Goal: Browse casually

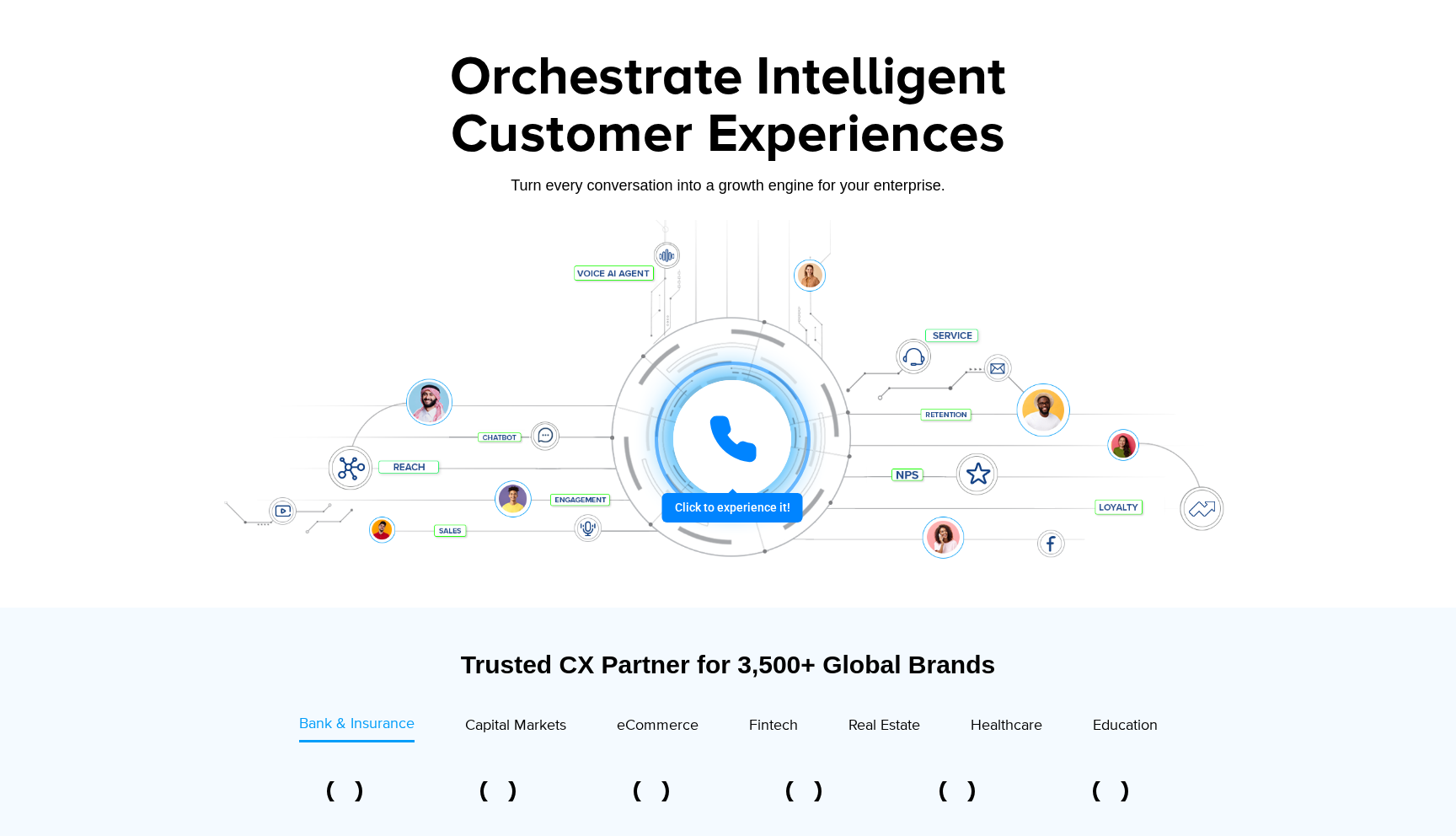
click at [725, 446] on icon at bounding box center [733, 439] width 42 height 42
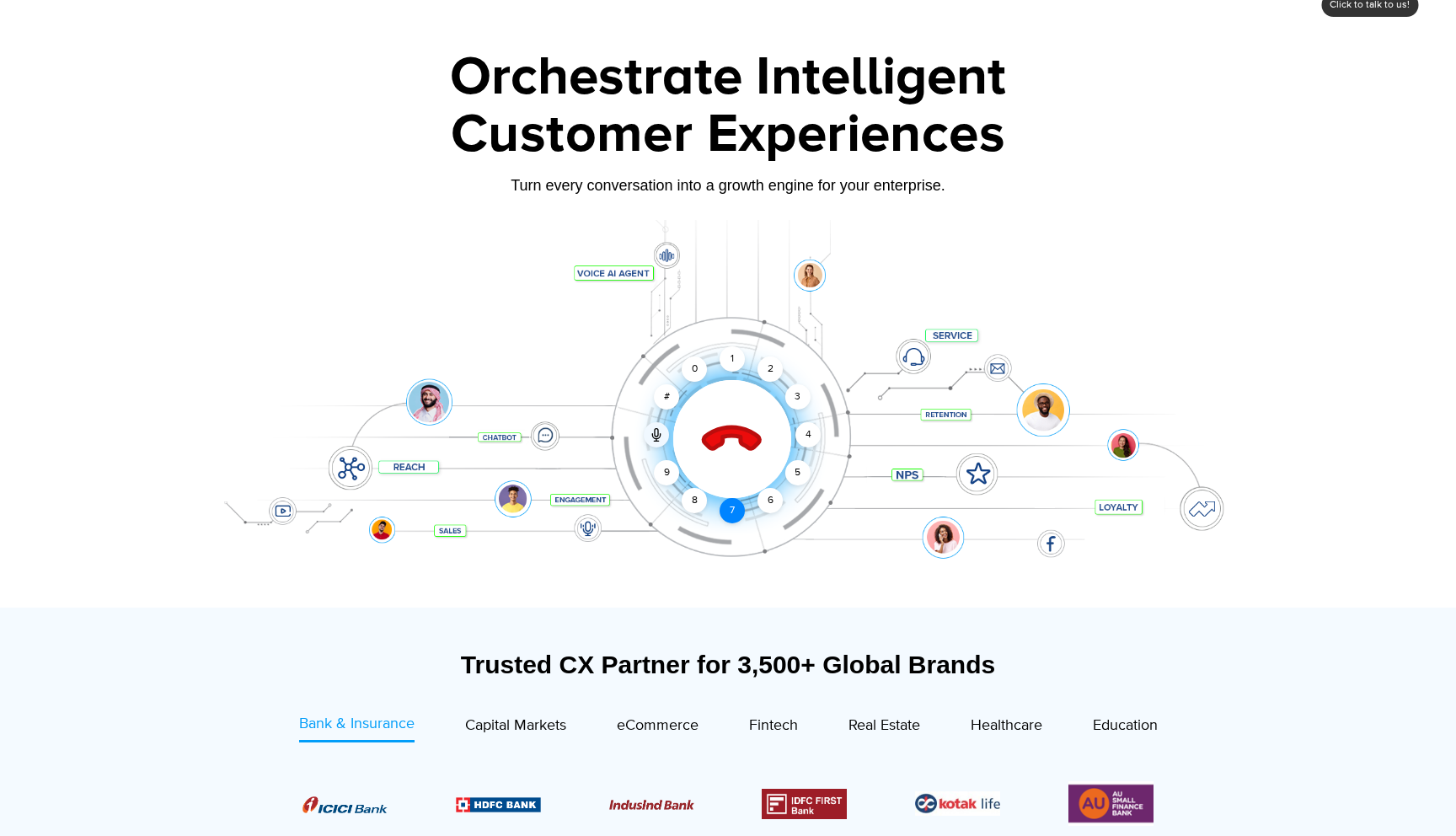
click at [735, 516] on div "7" at bounding box center [731, 510] width 25 height 25
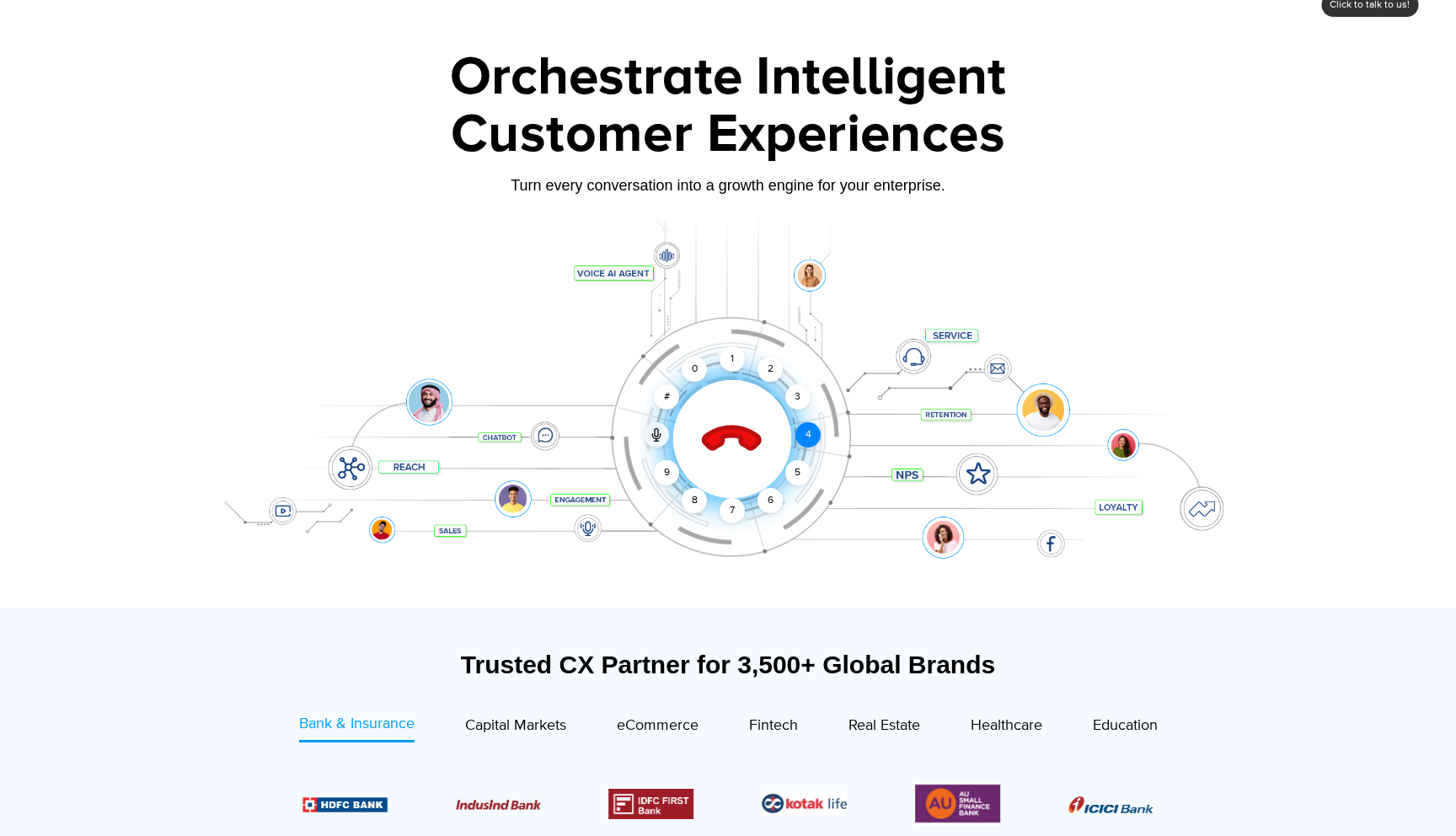
click at [802, 432] on div "4" at bounding box center [808, 434] width 25 height 25
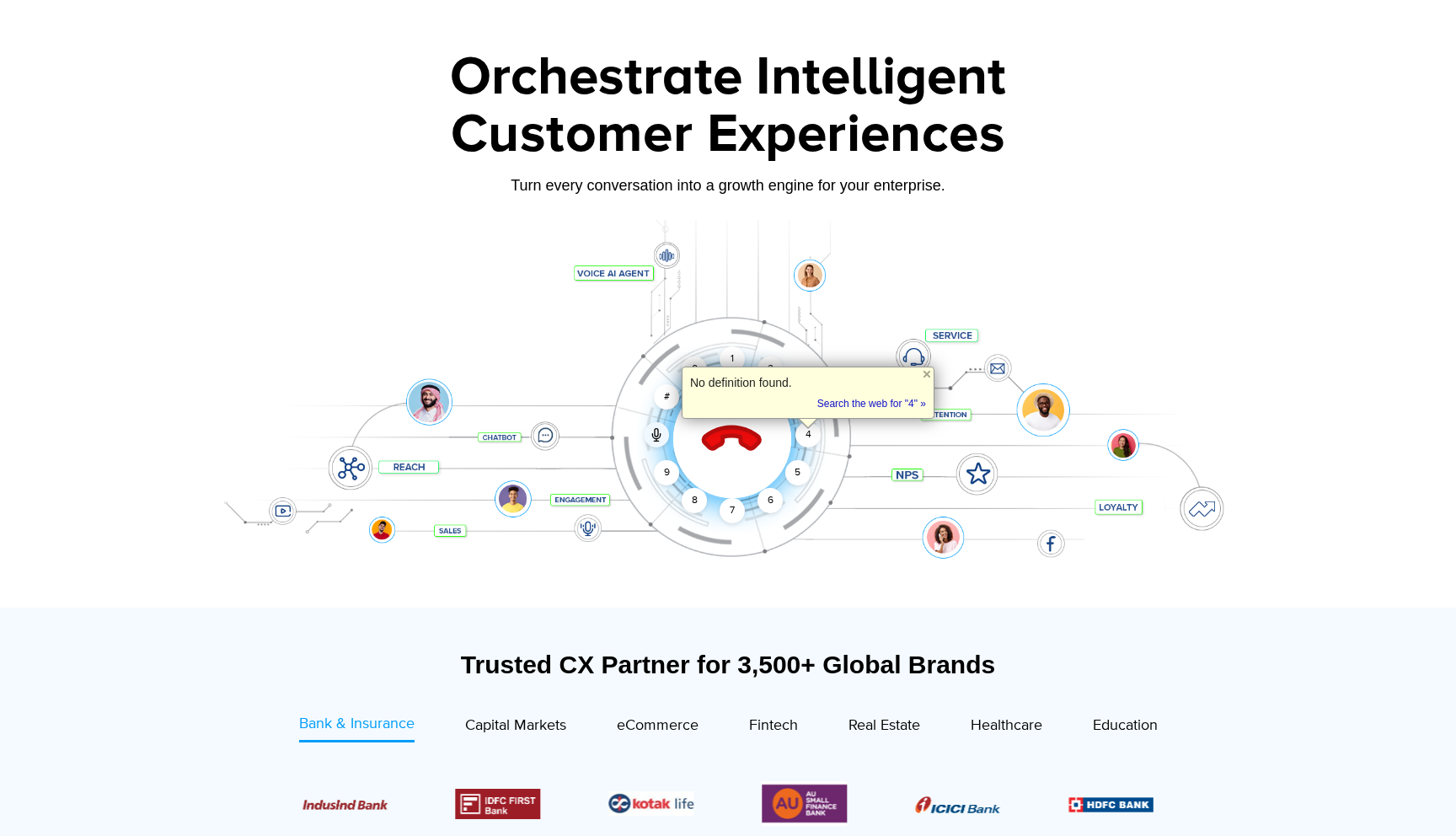
click at [809, 466] on div "Click to end call Call connected 1 2 3 4 5 6 7 8 9 # 0" at bounding box center [728, 406] width 1053 height 286
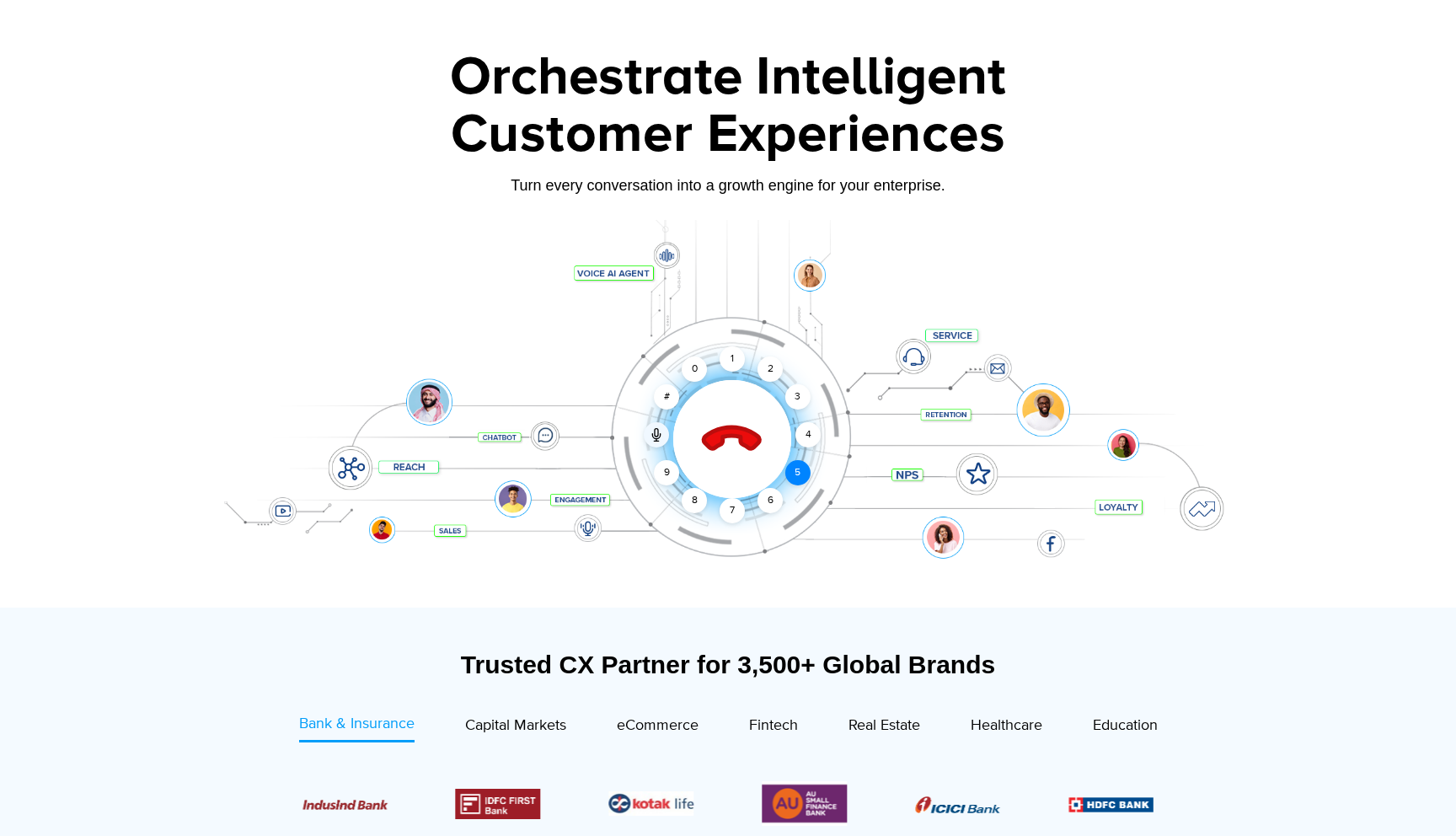
click at [797, 471] on div "5" at bounding box center [797, 472] width 25 height 25
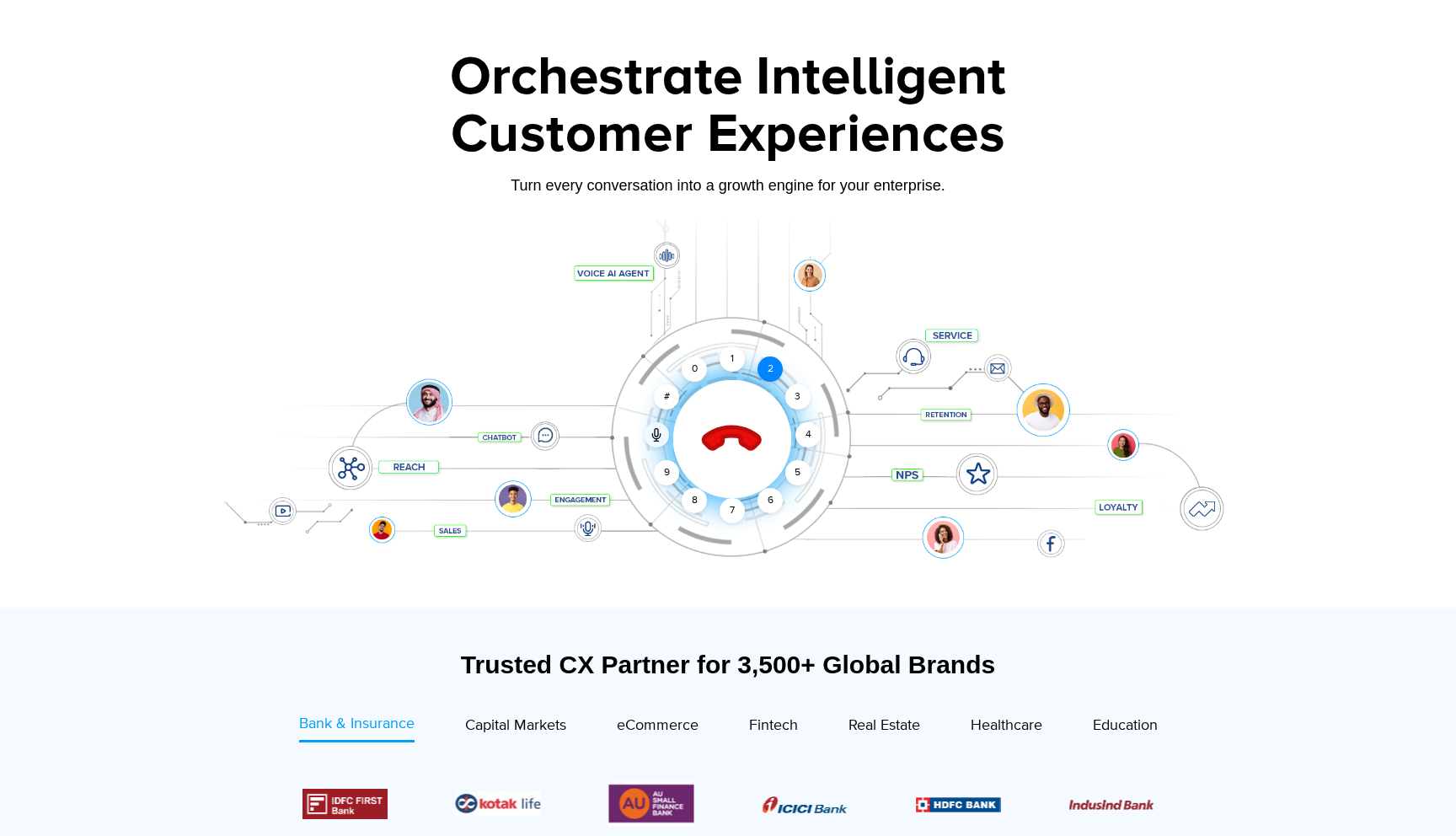
click at [762, 373] on div "2" at bounding box center [769, 369] width 25 height 25
click at [766, 359] on div "2" at bounding box center [769, 369] width 25 height 25
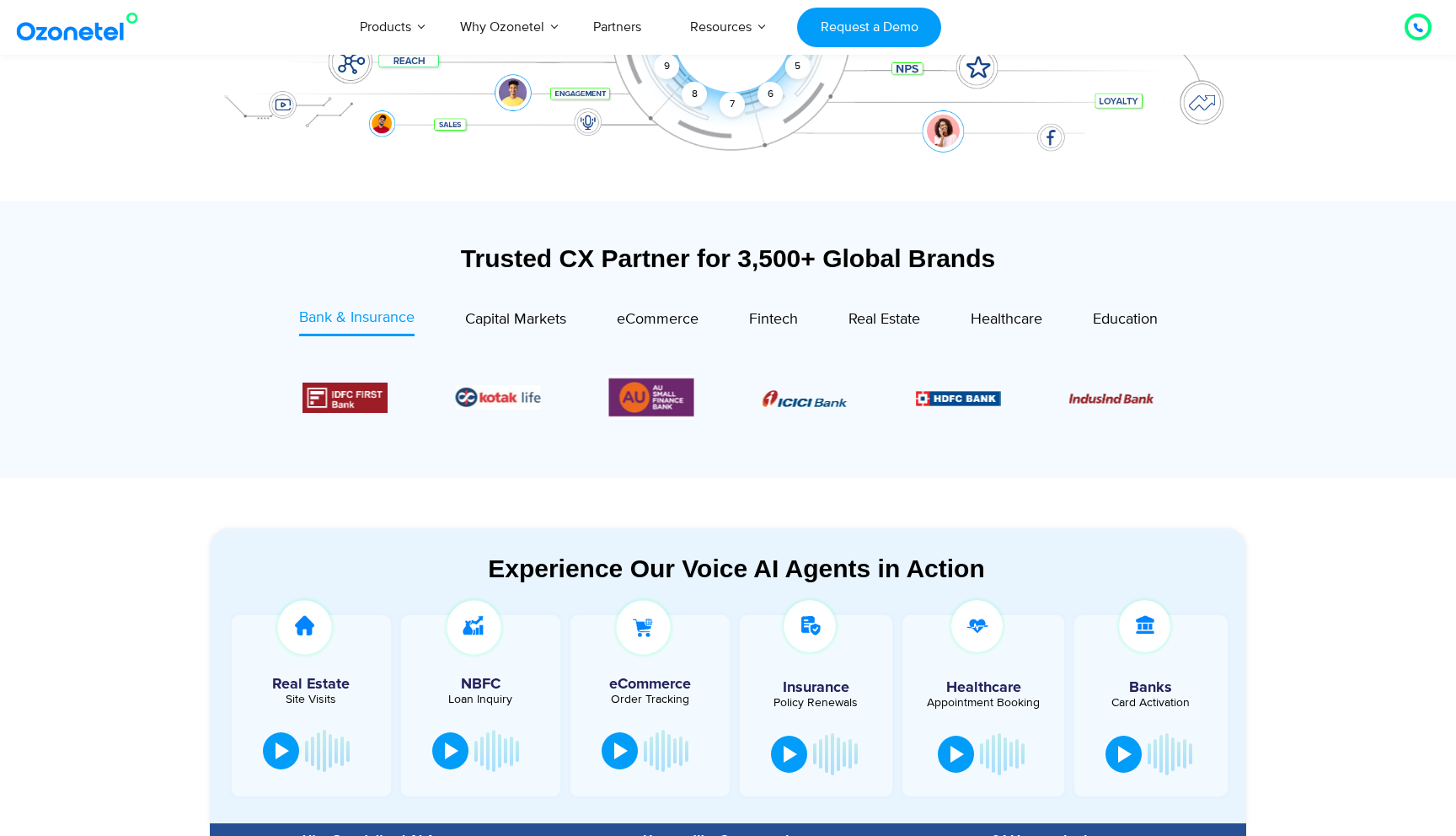
scroll to position [478, 0]
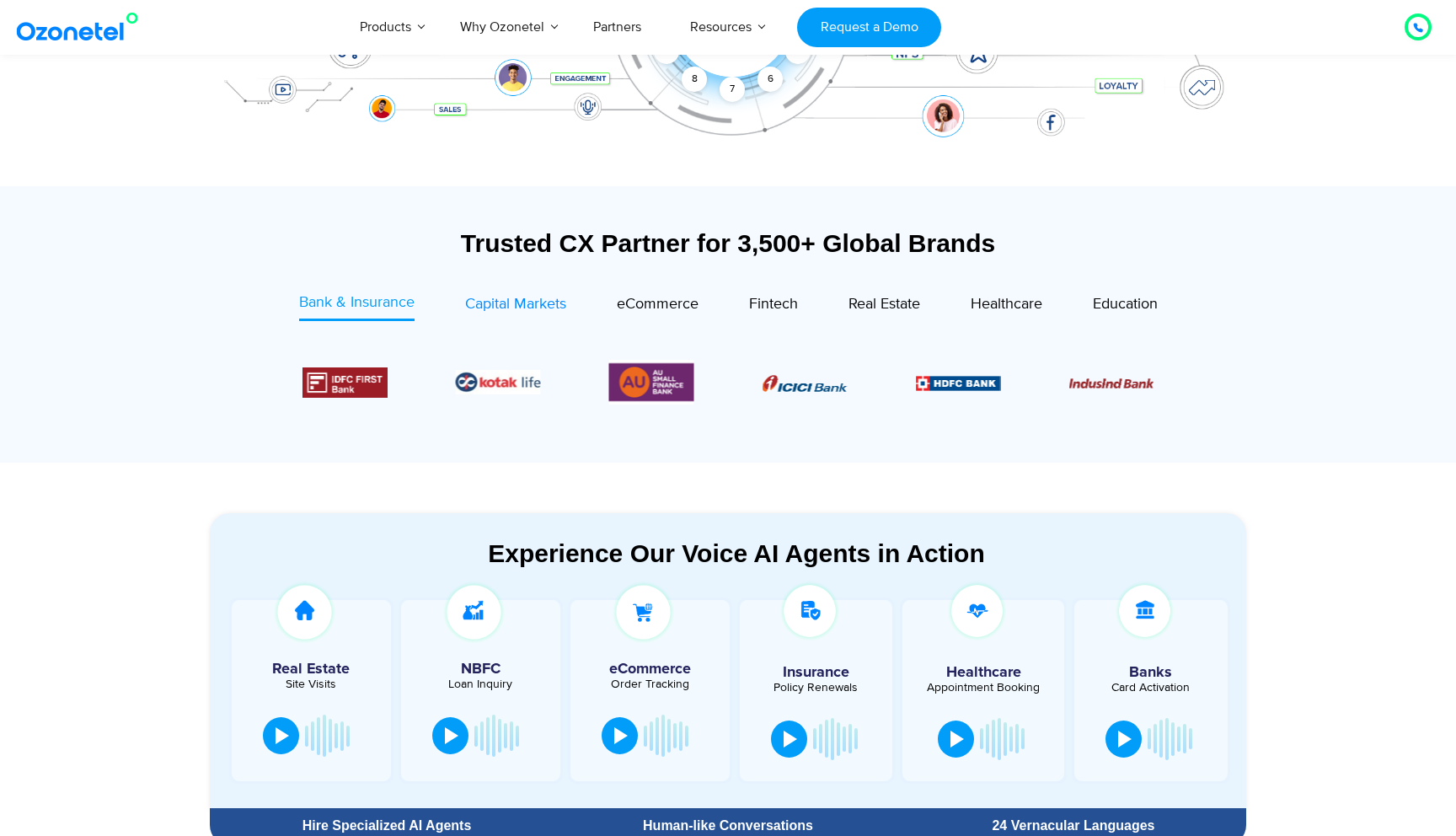
click at [502, 302] on span "Capital Markets" at bounding box center [516, 304] width 101 height 19
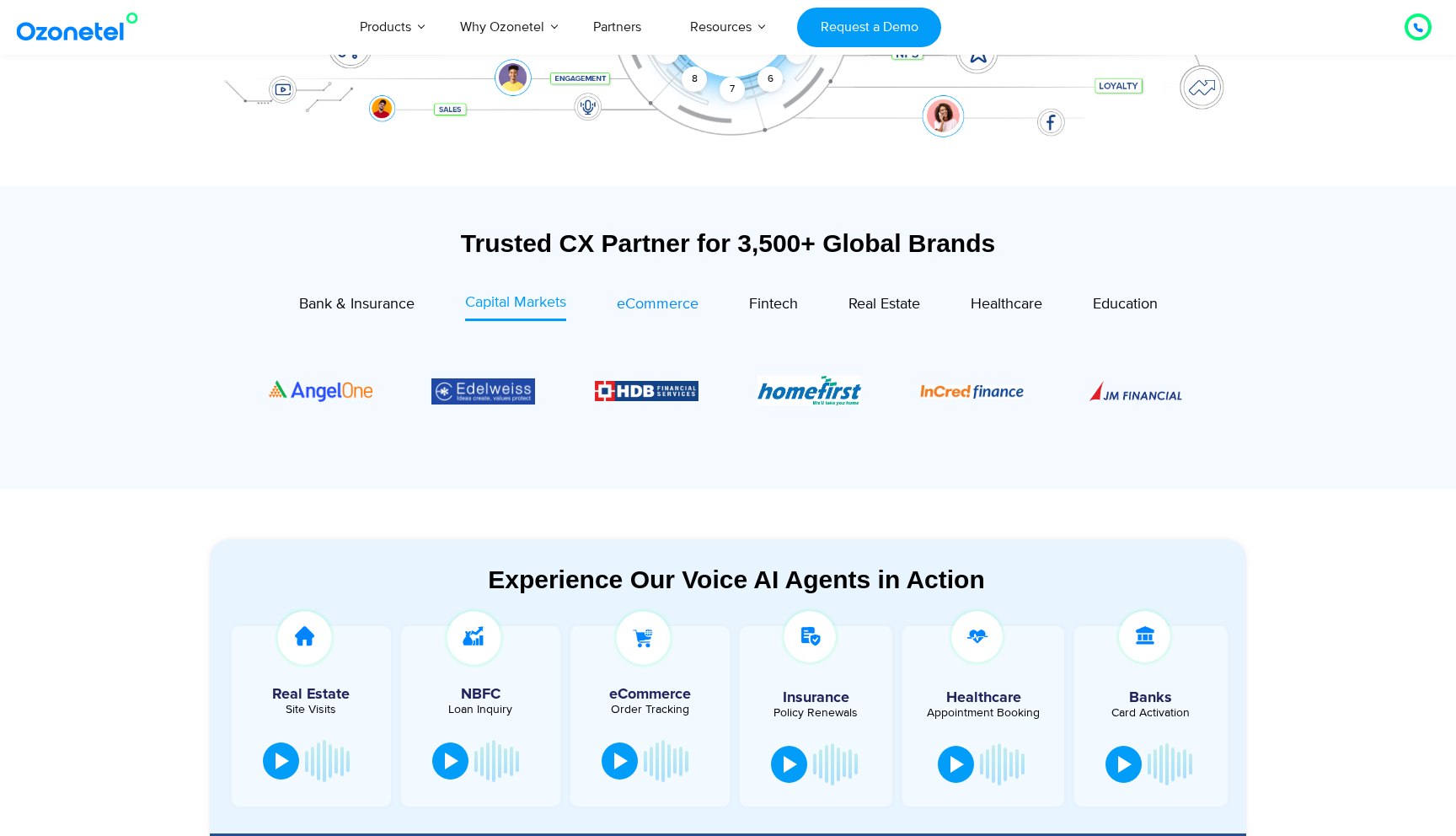
click at [652, 302] on span "eCommerce" at bounding box center [658, 304] width 81 height 19
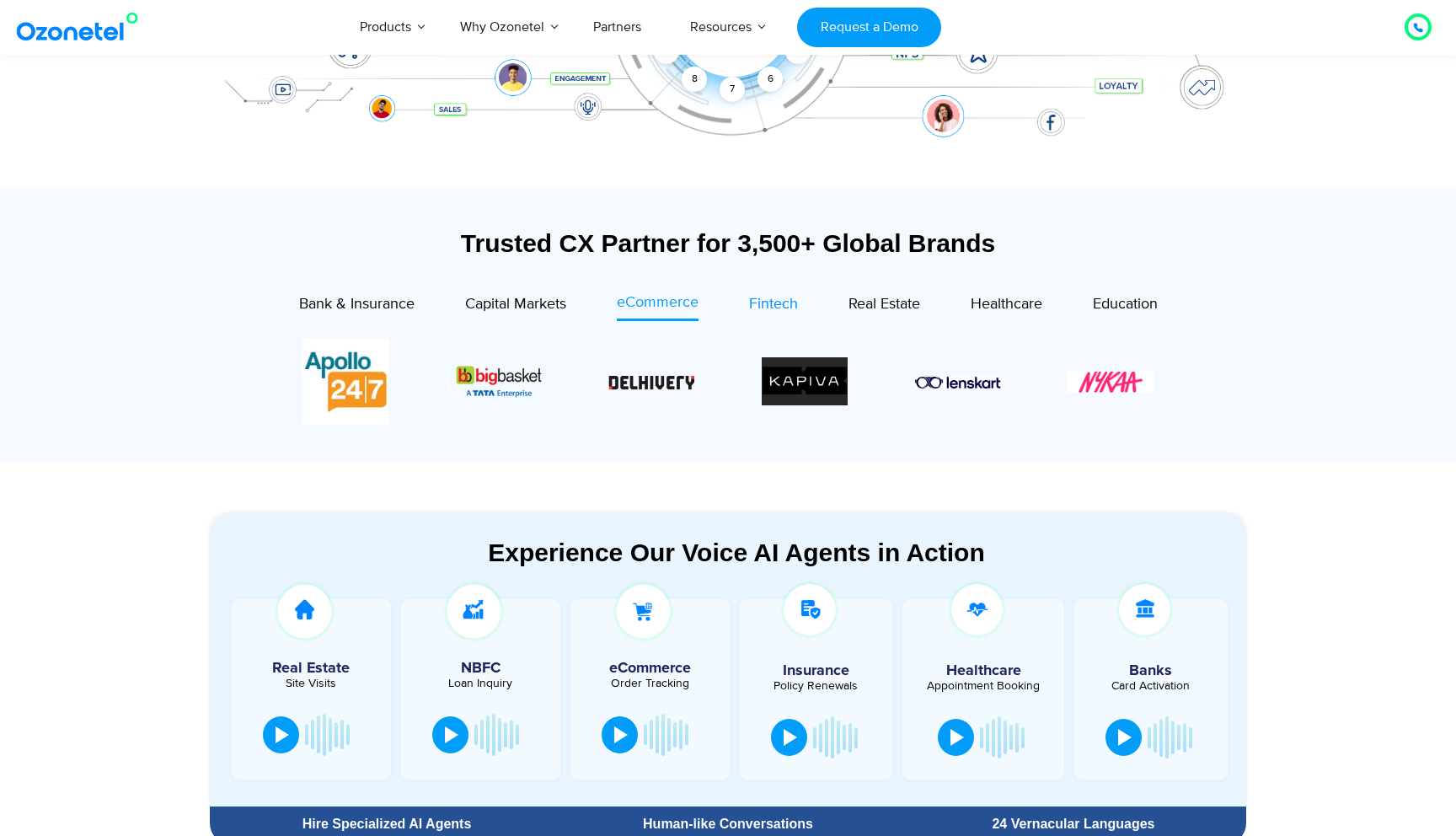
click at [779, 297] on span "Fintech" at bounding box center [773, 304] width 49 height 19
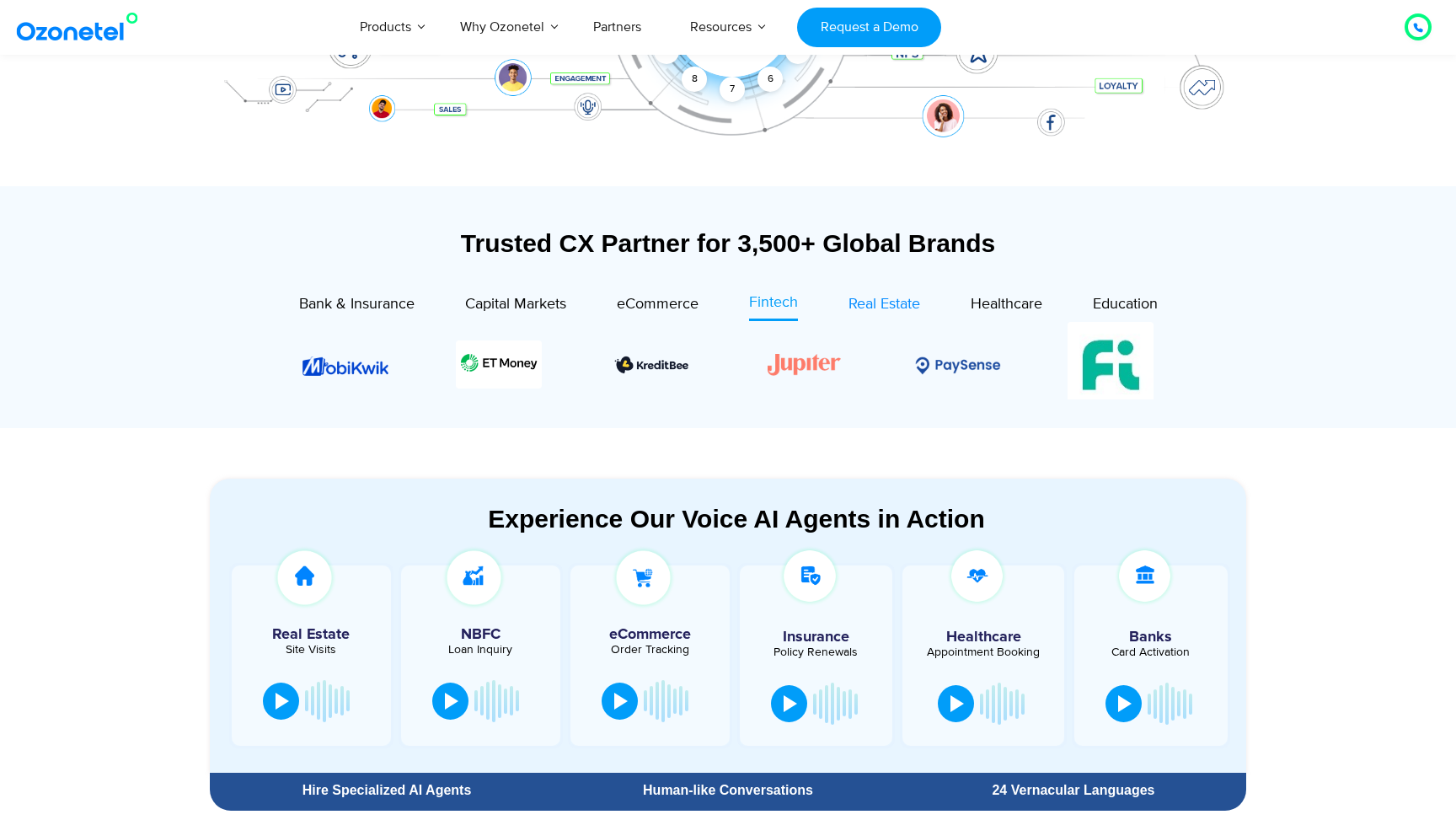
click at [890, 310] on span "Real Estate" at bounding box center [885, 304] width 72 height 19
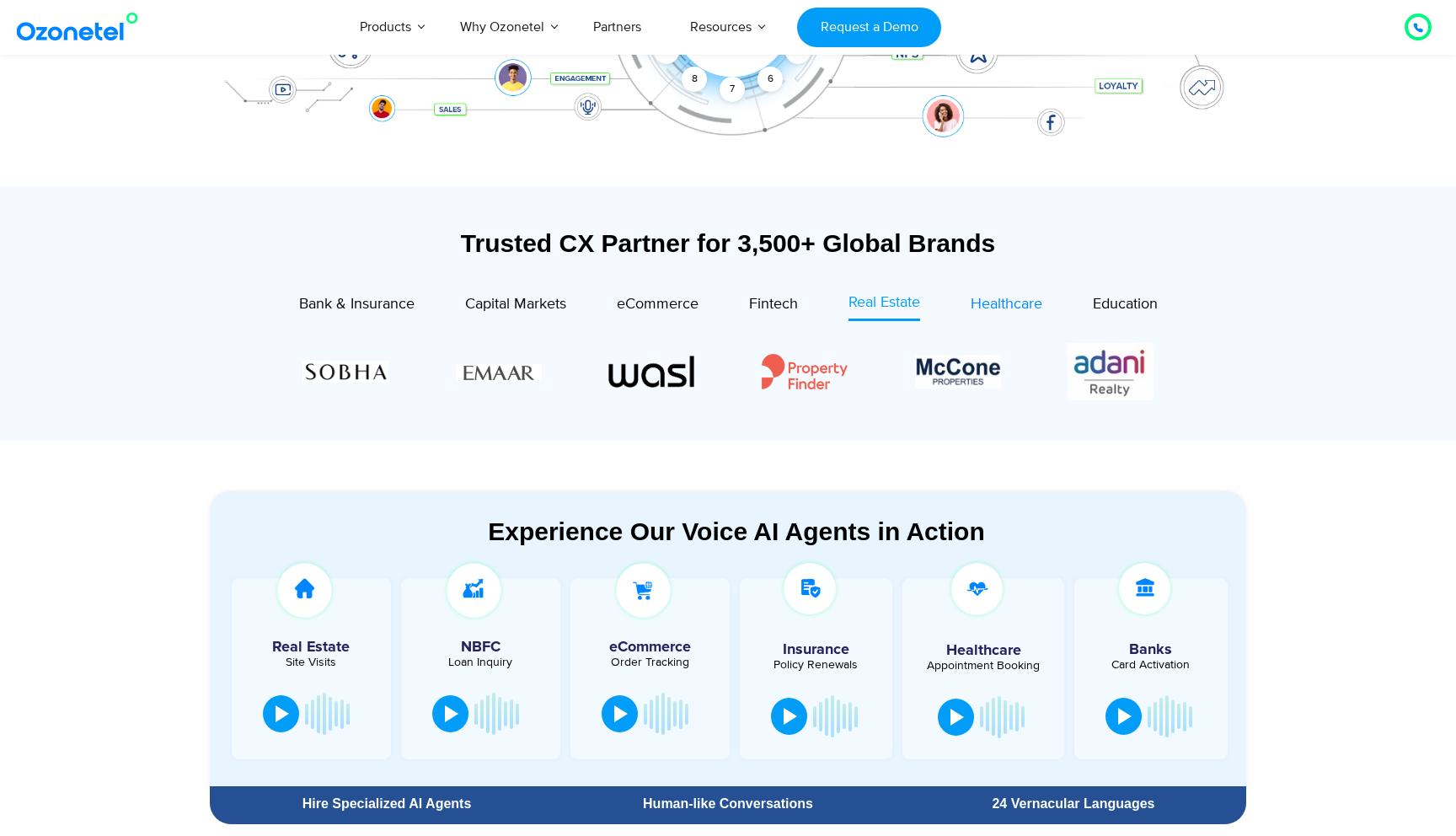
click at [1007, 303] on span "Healthcare" at bounding box center [1007, 304] width 72 height 19
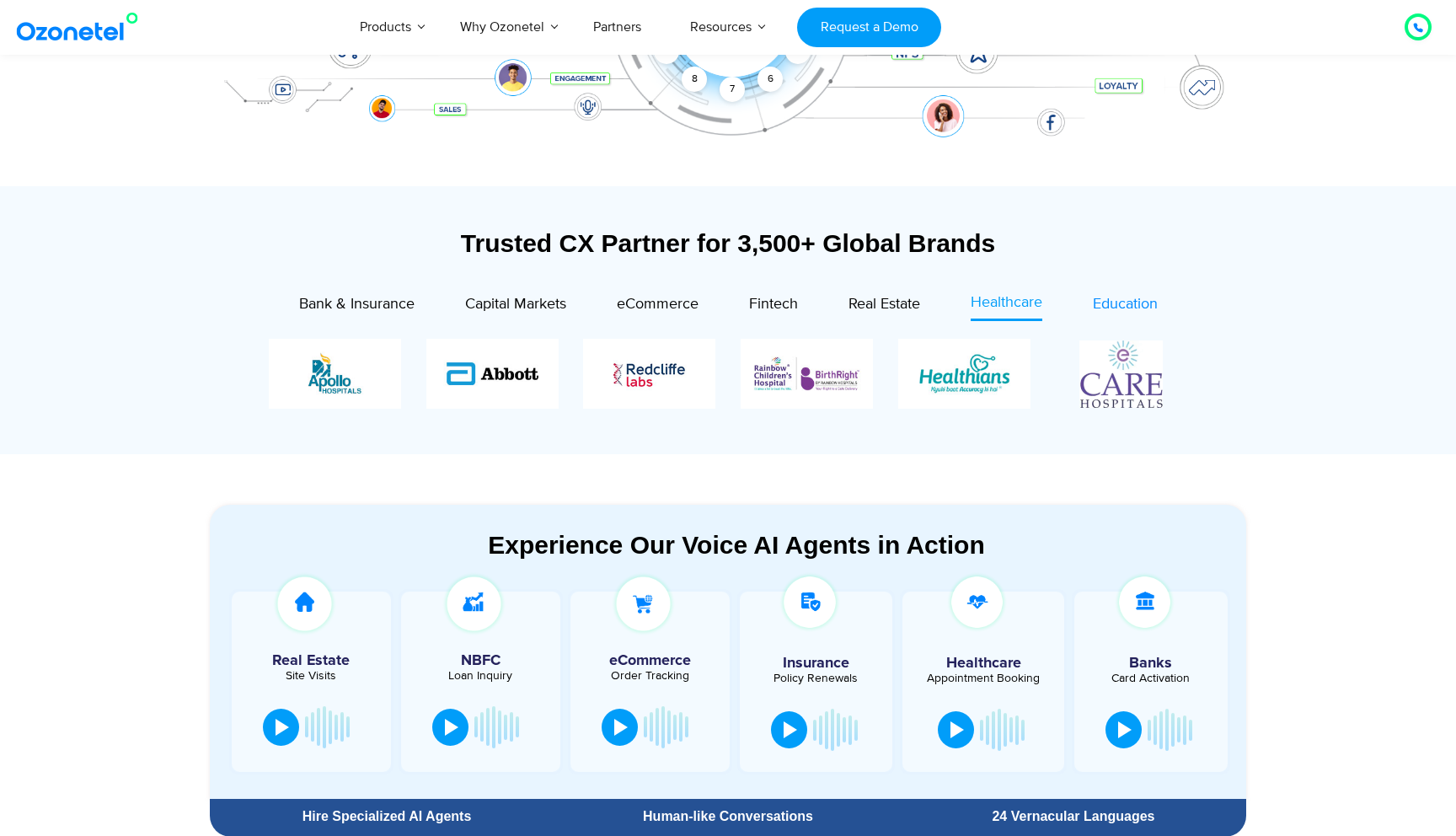
click at [1129, 313] on span "Education" at bounding box center [1125, 304] width 65 height 19
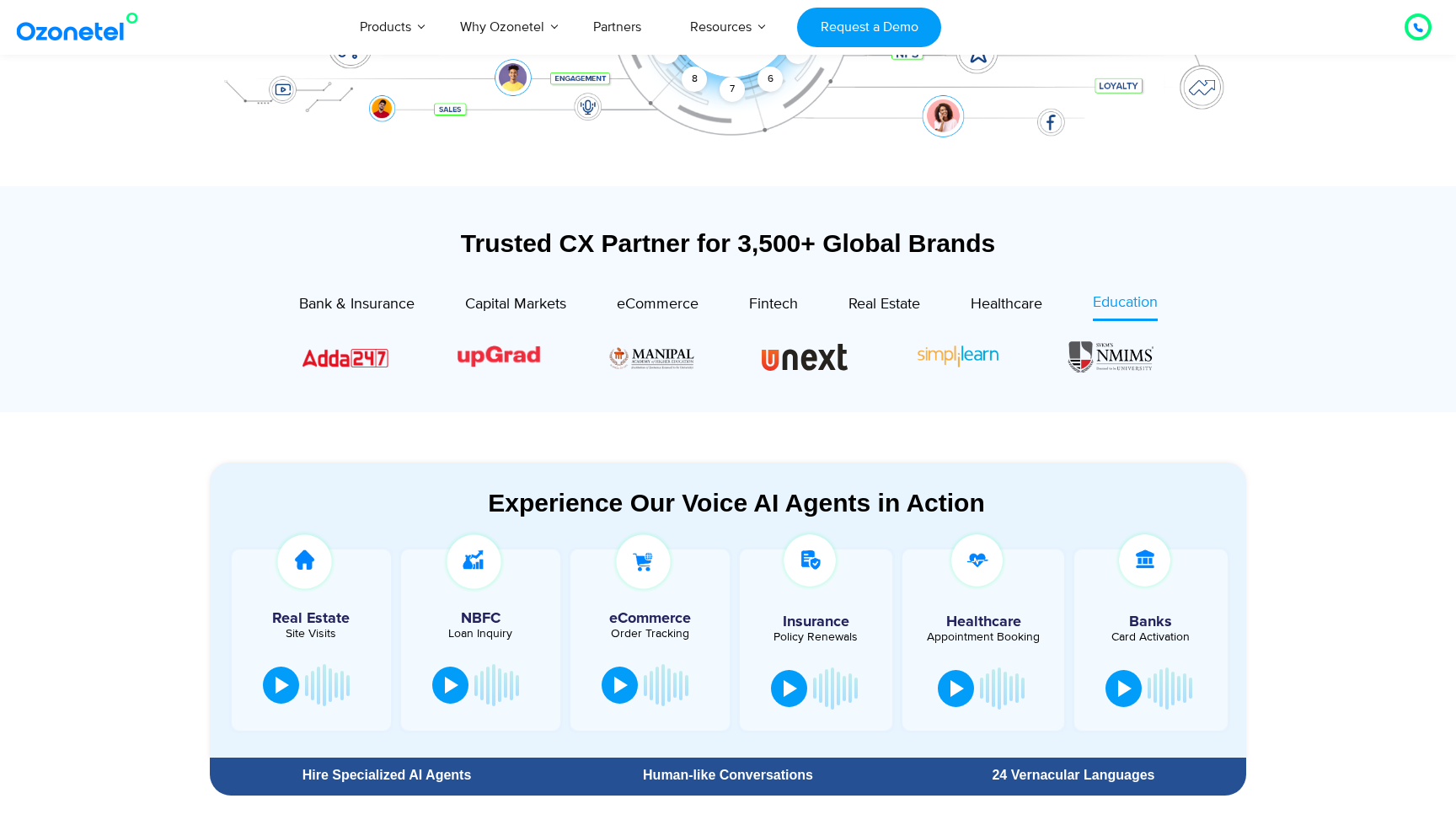
click at [537, 282] on div "Trusted CX Partner for 3,500+ Global Brands Bank & Insurance Capital Markets" at bounding box center [728, 316] width 1037 height 175
click at [537, 297] on span "Capital Markets" at bounding box center [516, 304] width 101 height 19
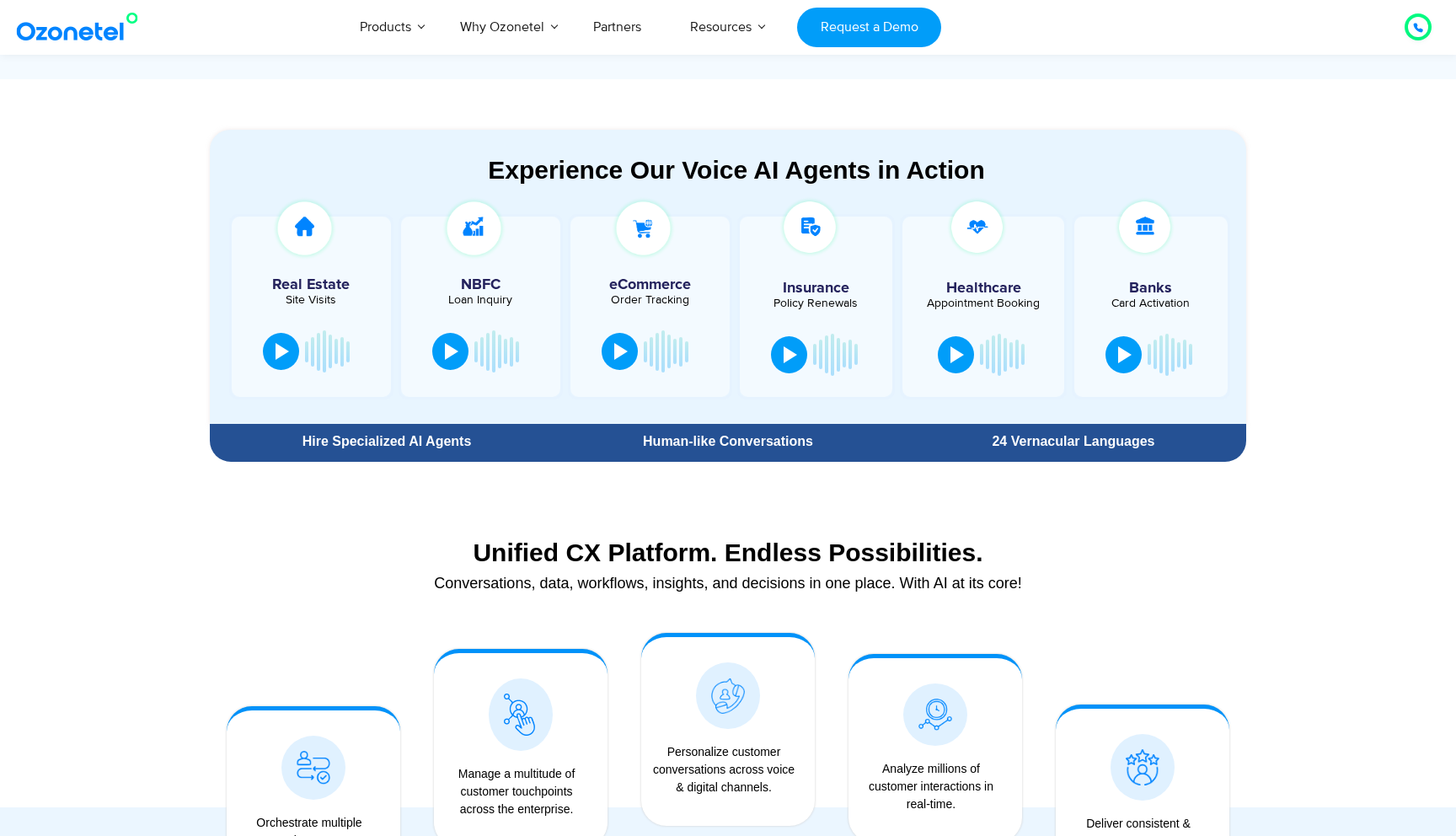
scroll to position [900, 0]
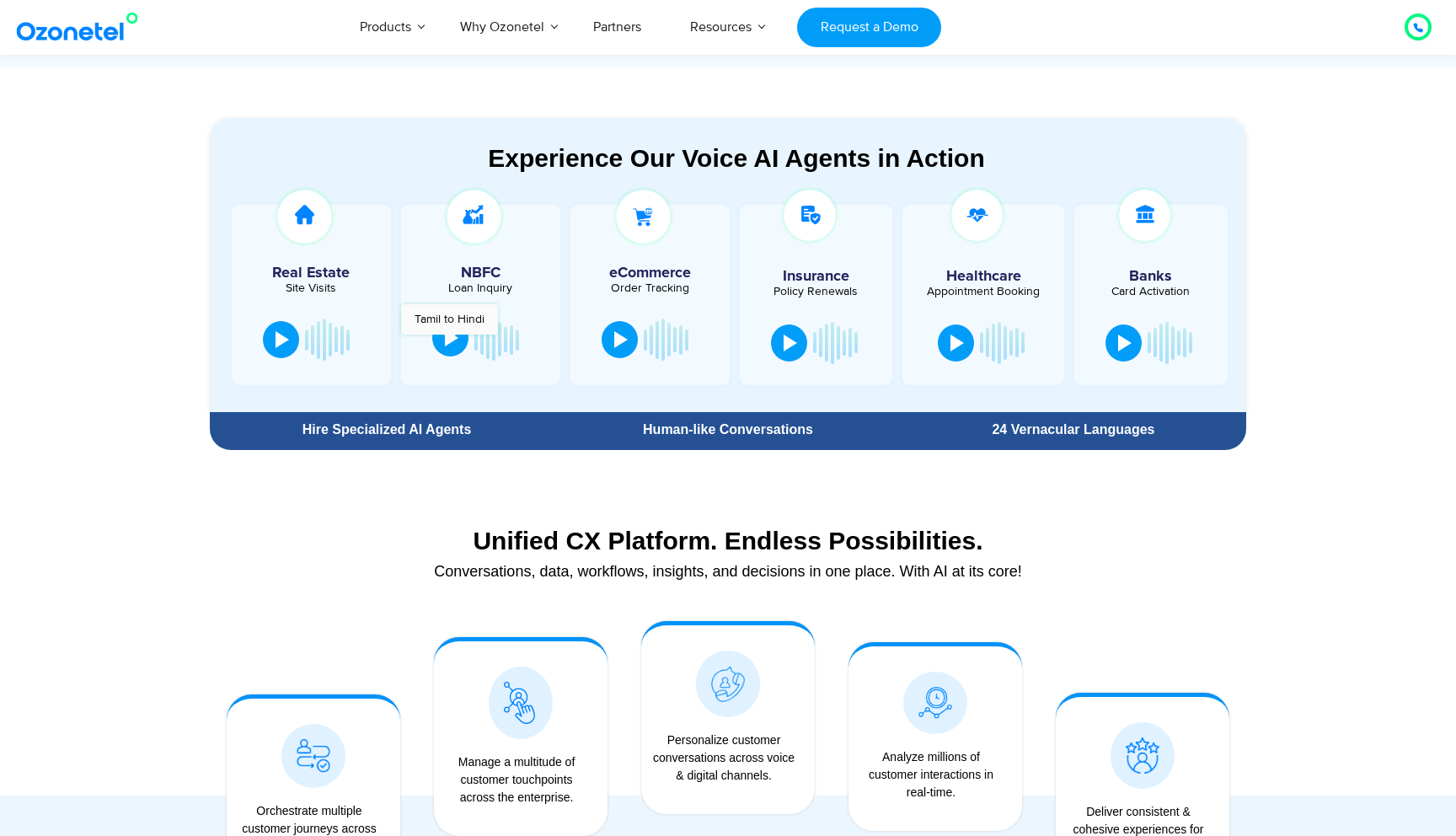
click at [449, 343] on div at bounding box center [452, 338] width 14 height 17
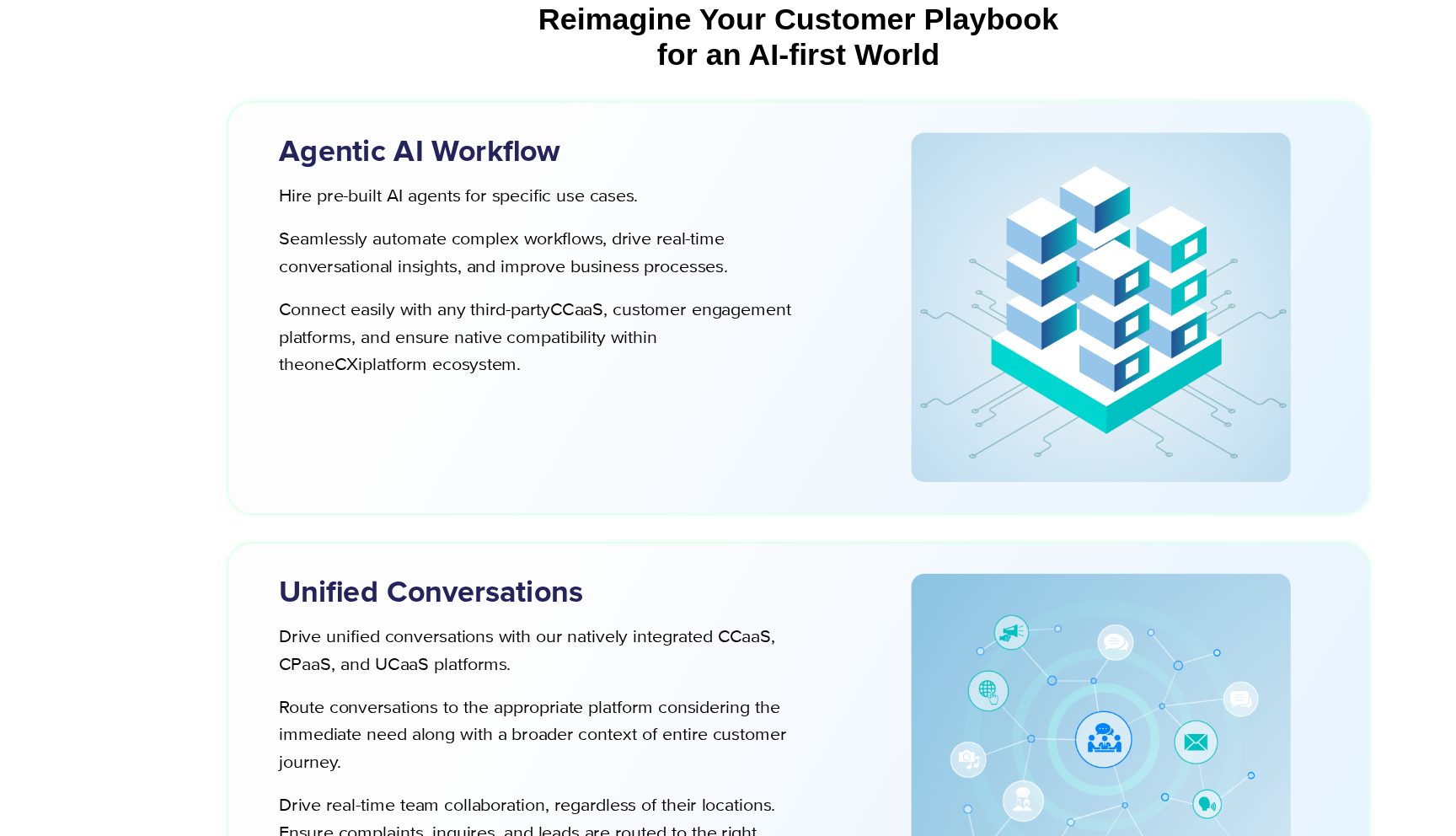
scroll to position [4242, 0]
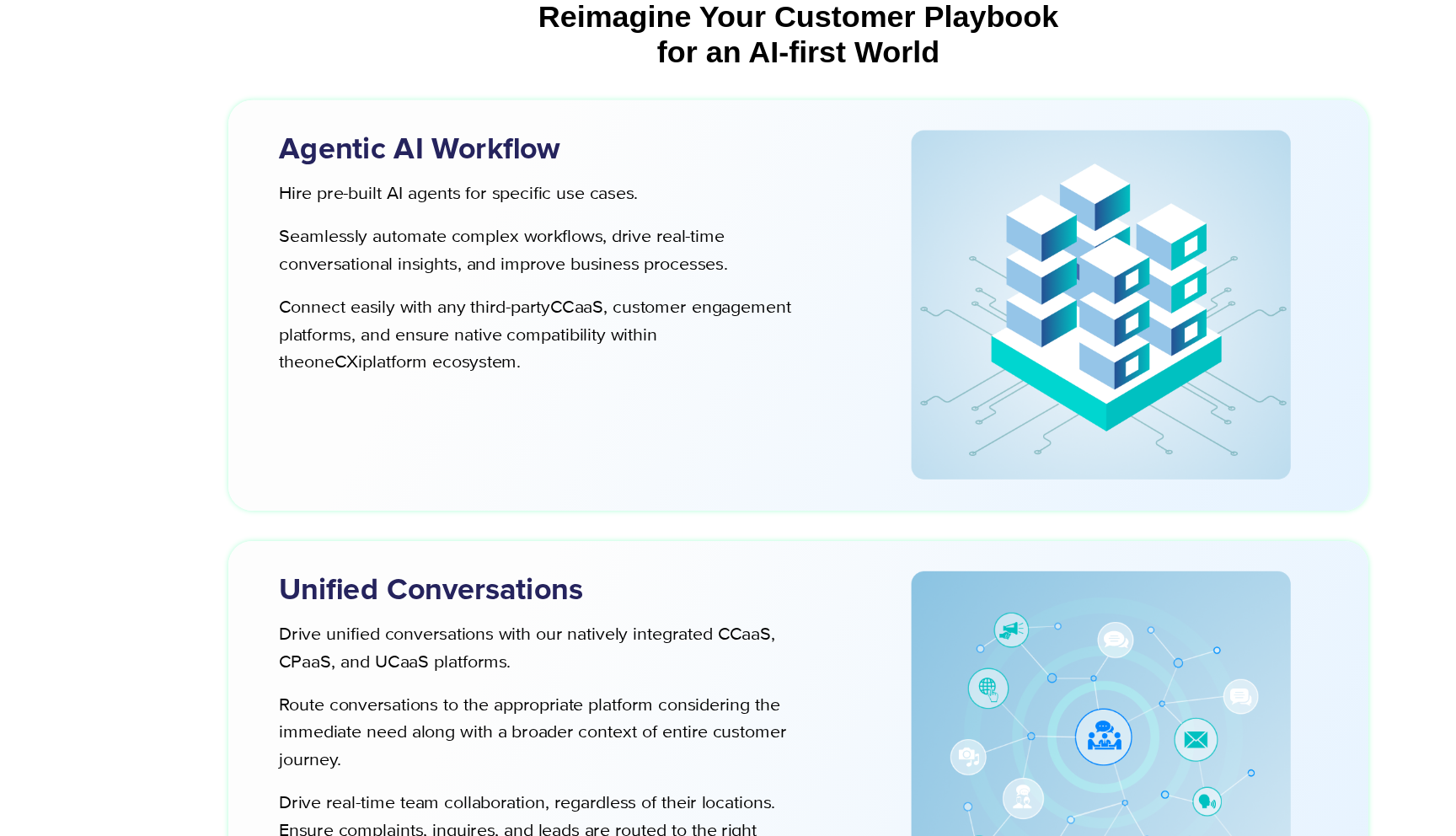
drag, startPoint x: 282, startPoint y: 300, endPoint x: 536, endPoint y: 592, distance: 387.0
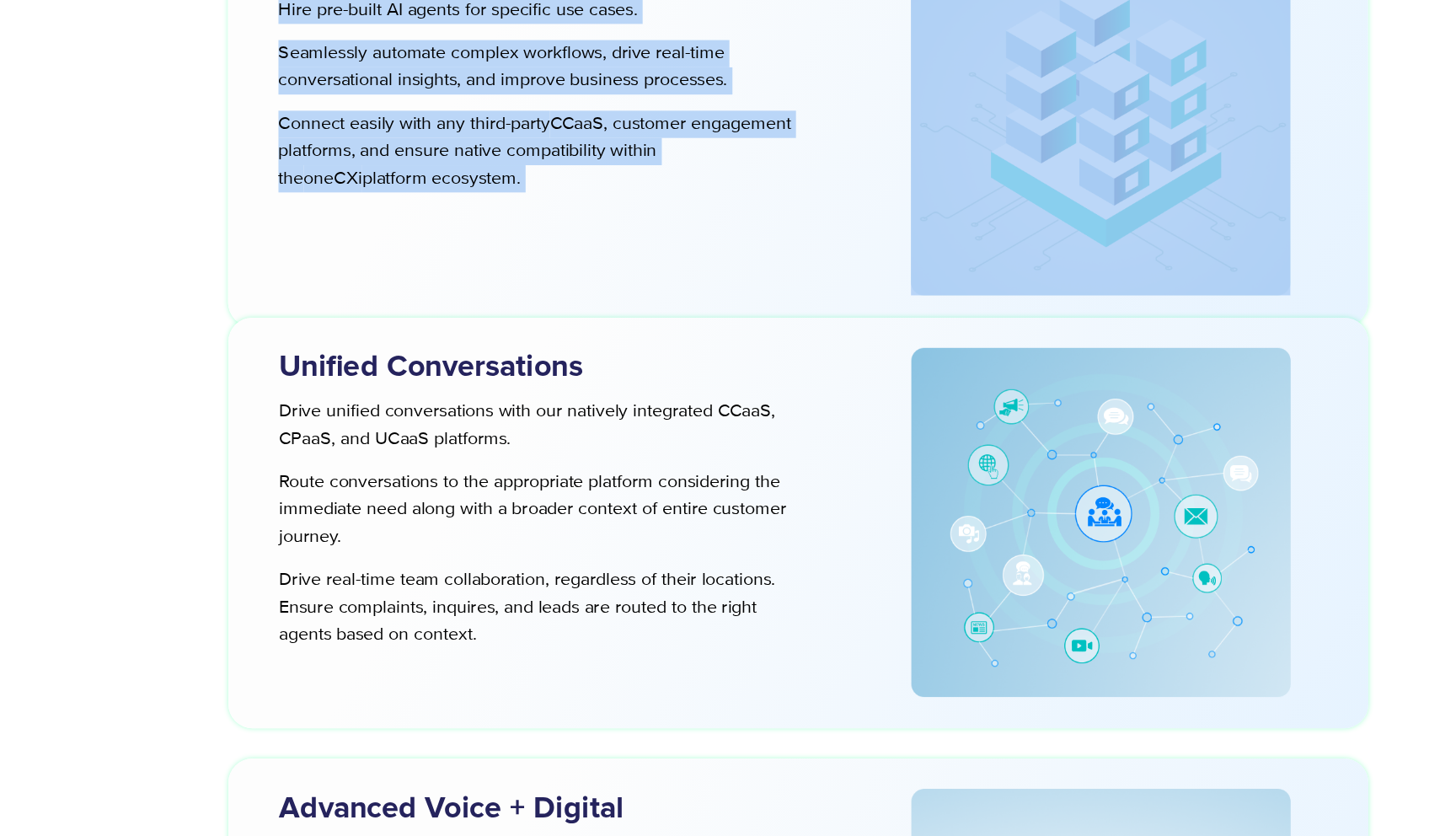
scroll to position [4430, 0]
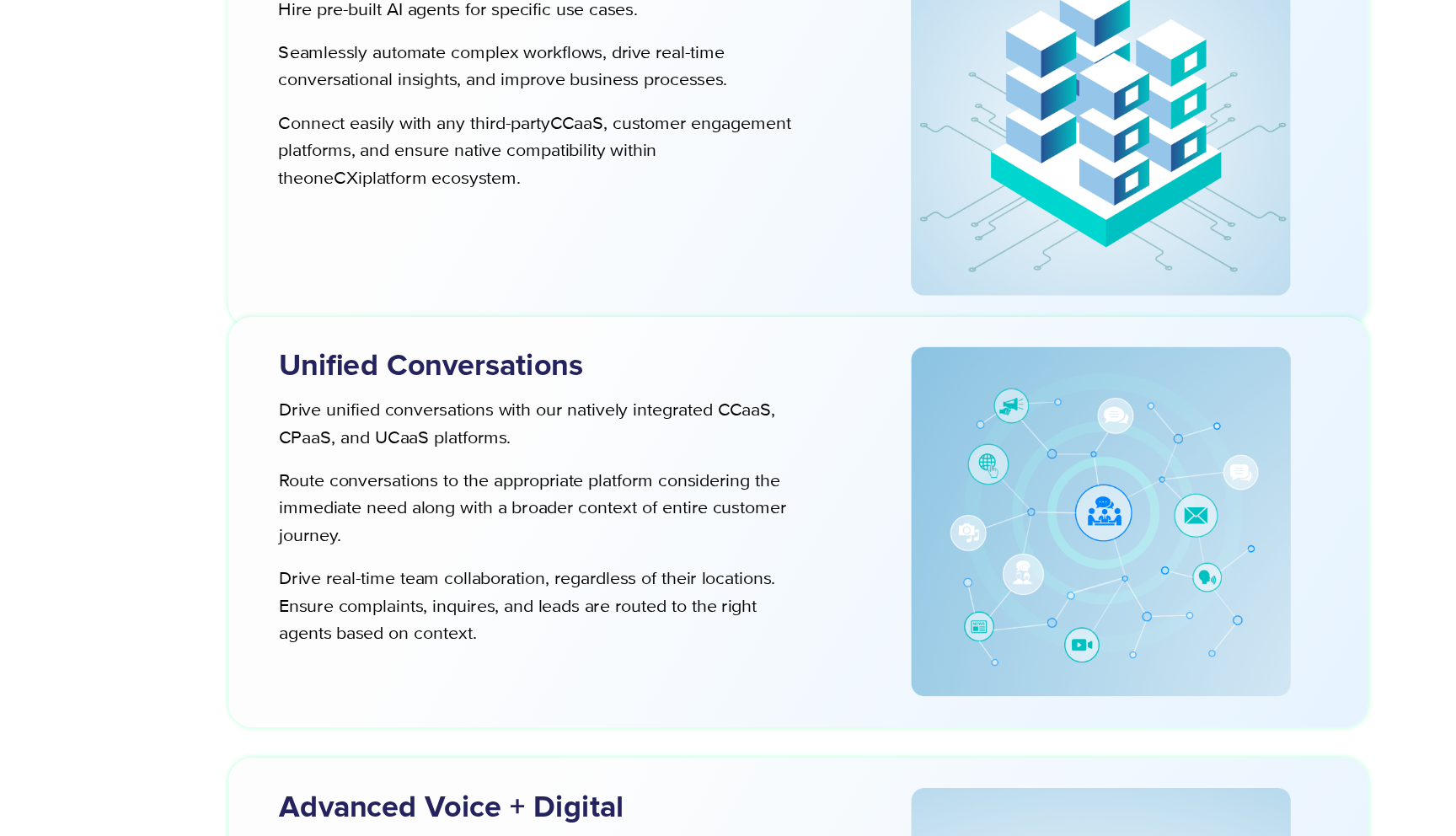
click at [568, 503] on p "Drive unified conversations with our natively integrated CCaaS, CPaaS, and UCaa…" at bounding box center [513, 492] width 437 height 46
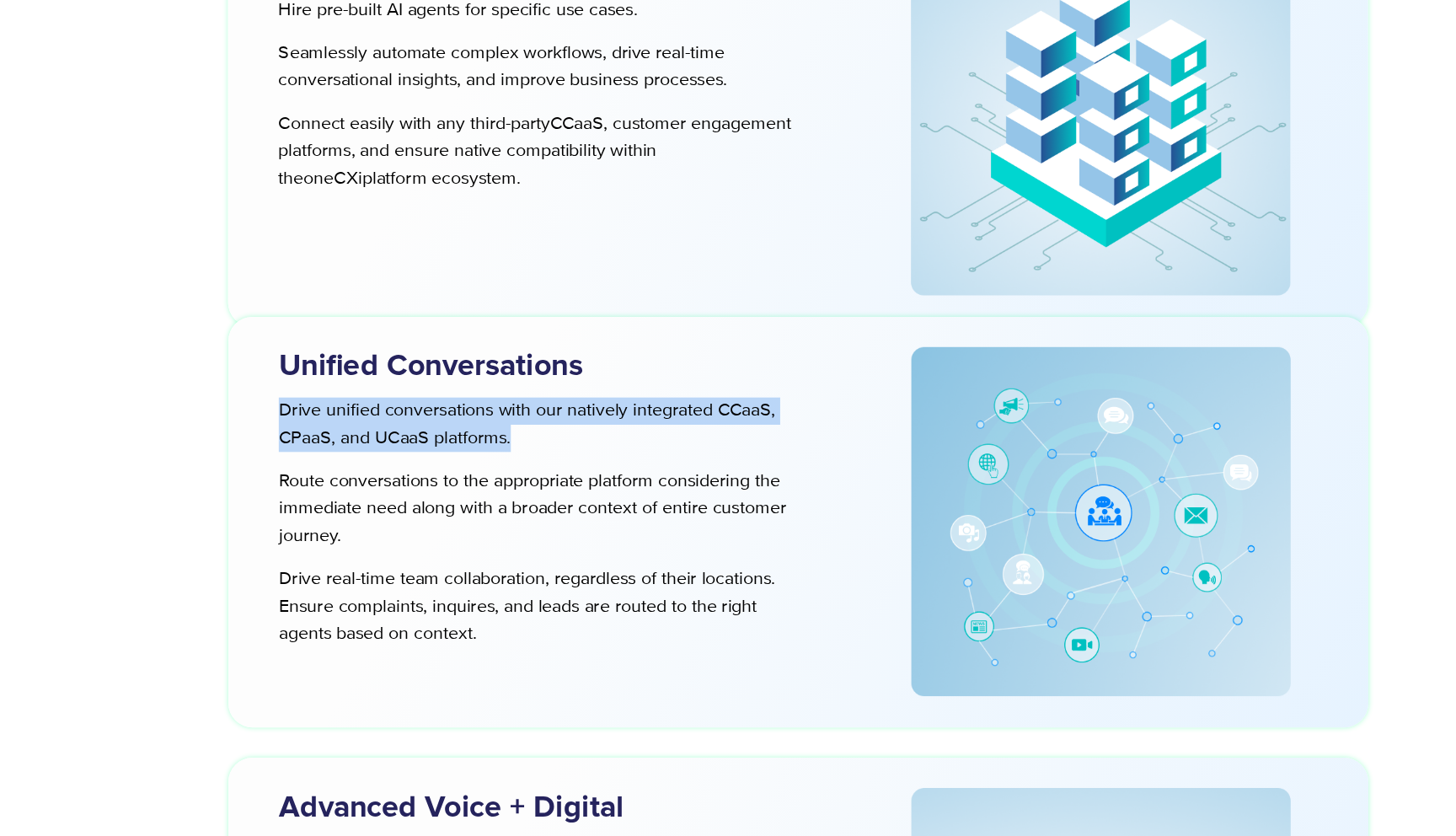
drag, startPoint x: 289, startPoint y: 476, endPoint x: 550, endPoint y: 499, distance: 262.0
click at [550, 499] on div "Drive unified conversations with our natively integrated CCaaS, CPaaS, and UCaa…" at bounding box center [504, 574] width 454 height 209
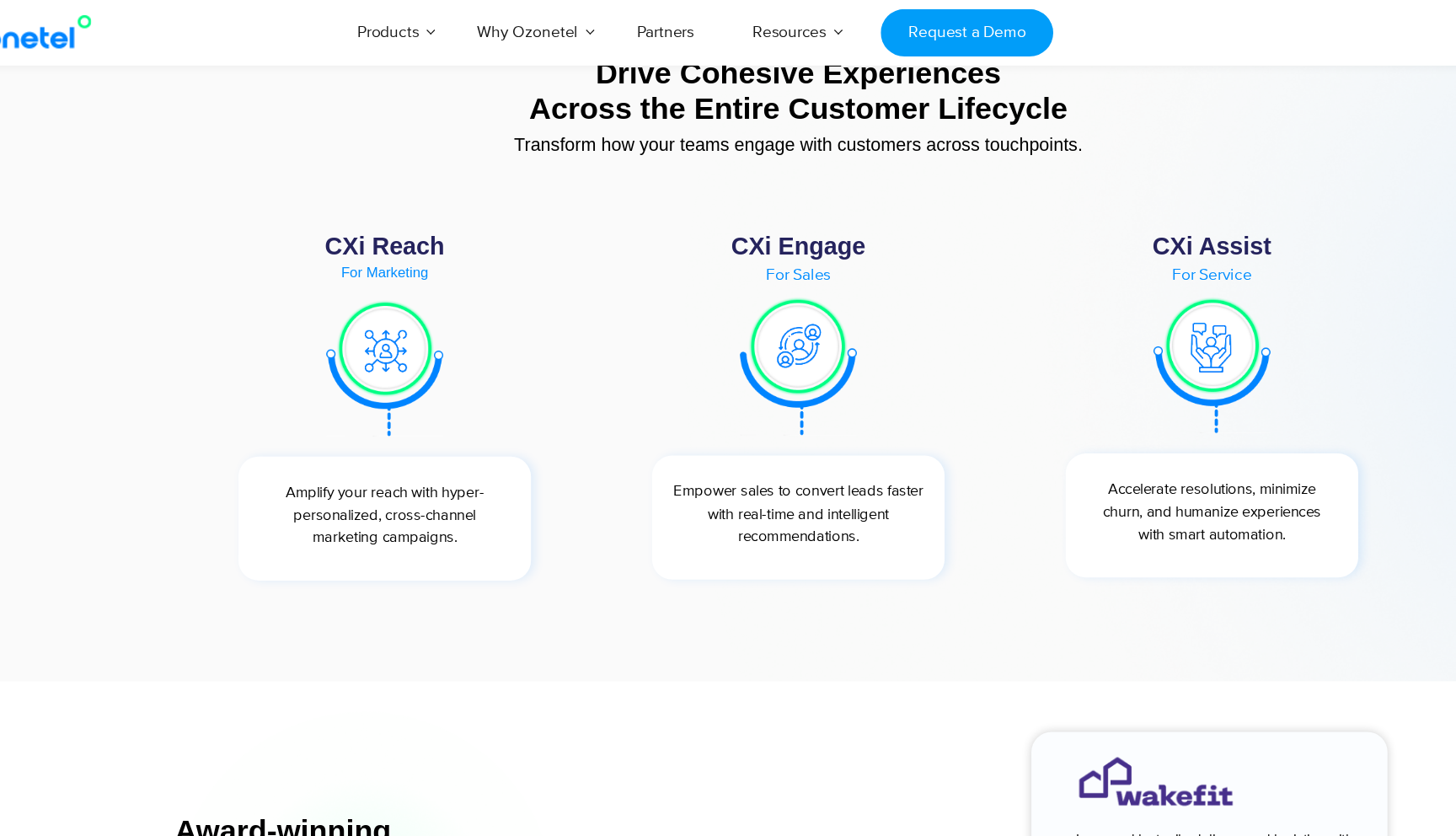
scroll to position [5961, 0]
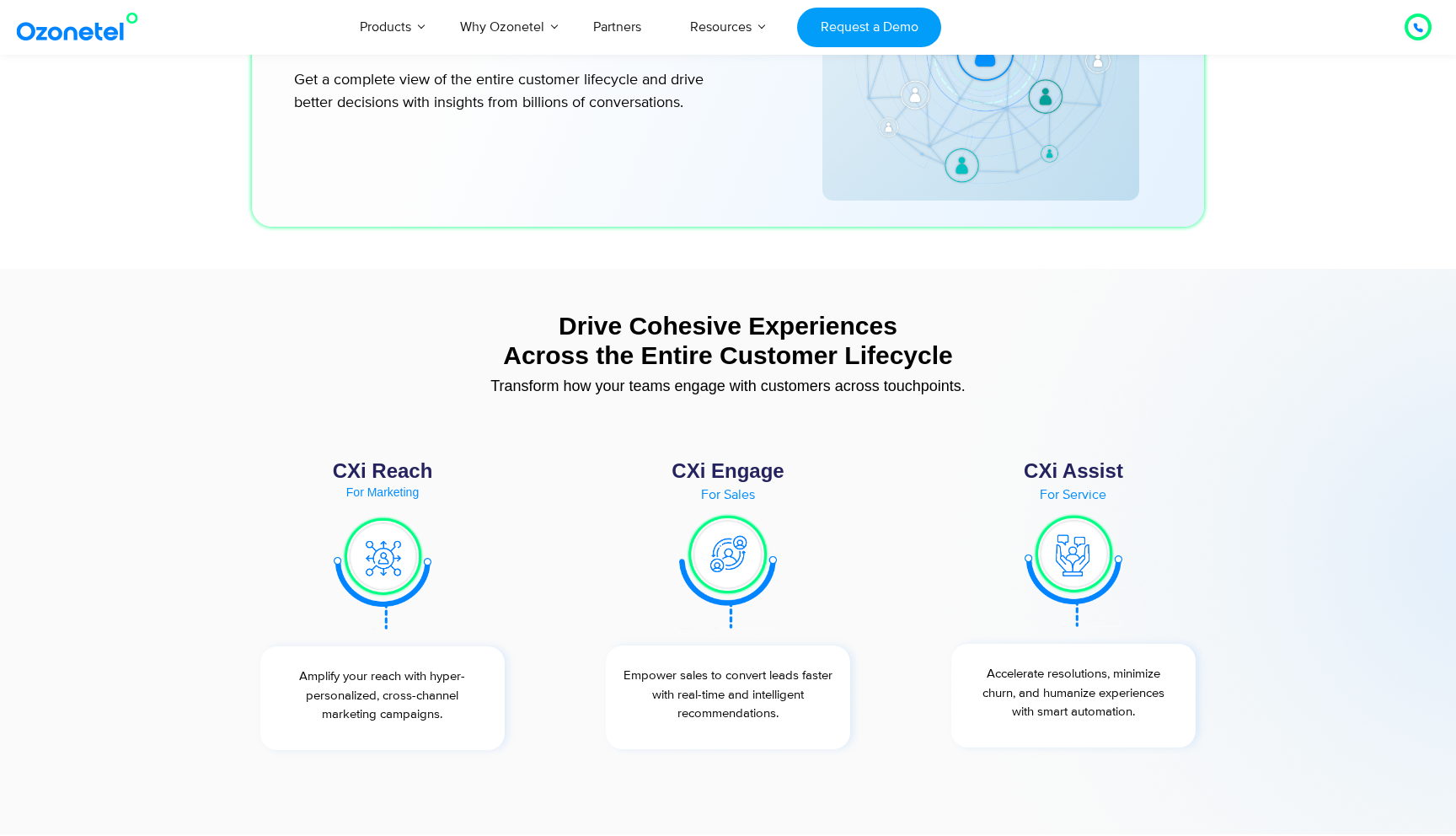
click at [108, 39] on img at bounding box center [81, 27] width 136 height 31
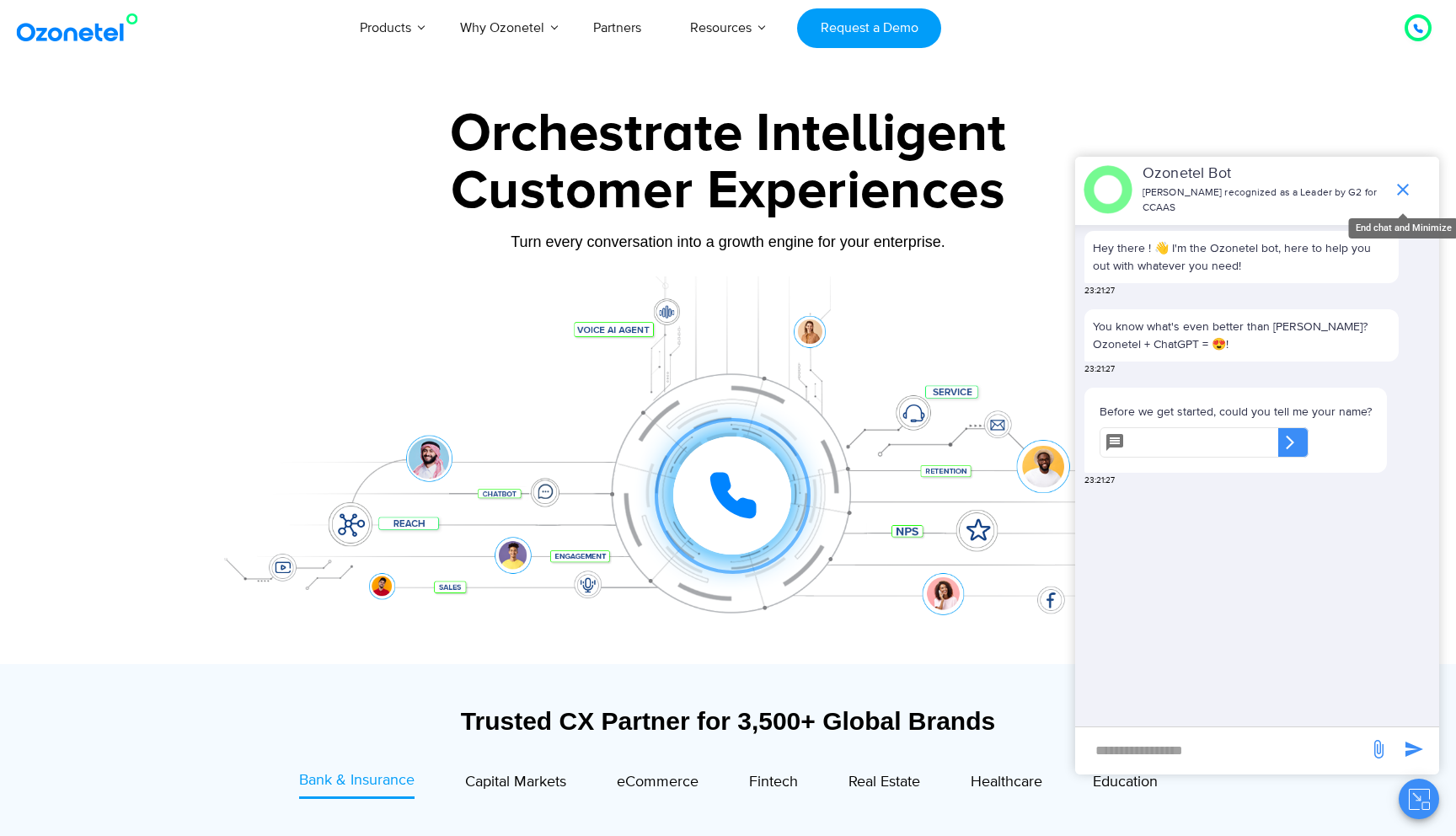
click at [1400, 180] on icon "end chat or minimize" at bounding box center [1403, 190] width 20 height 20
